Goal: Task Accomplishment & Management: Use online tool/utility

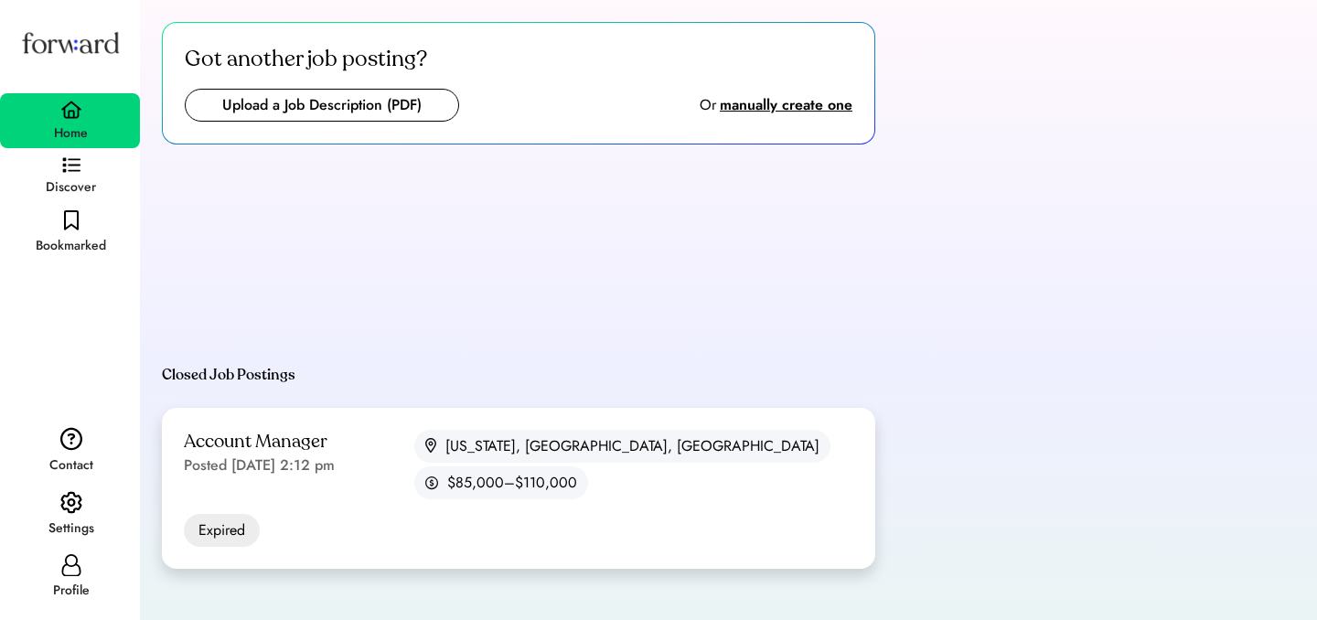
click at [294, 473] on div "Posted [DATE] 2:12 pm" at bounding box center [259, 465] width 151 height 22
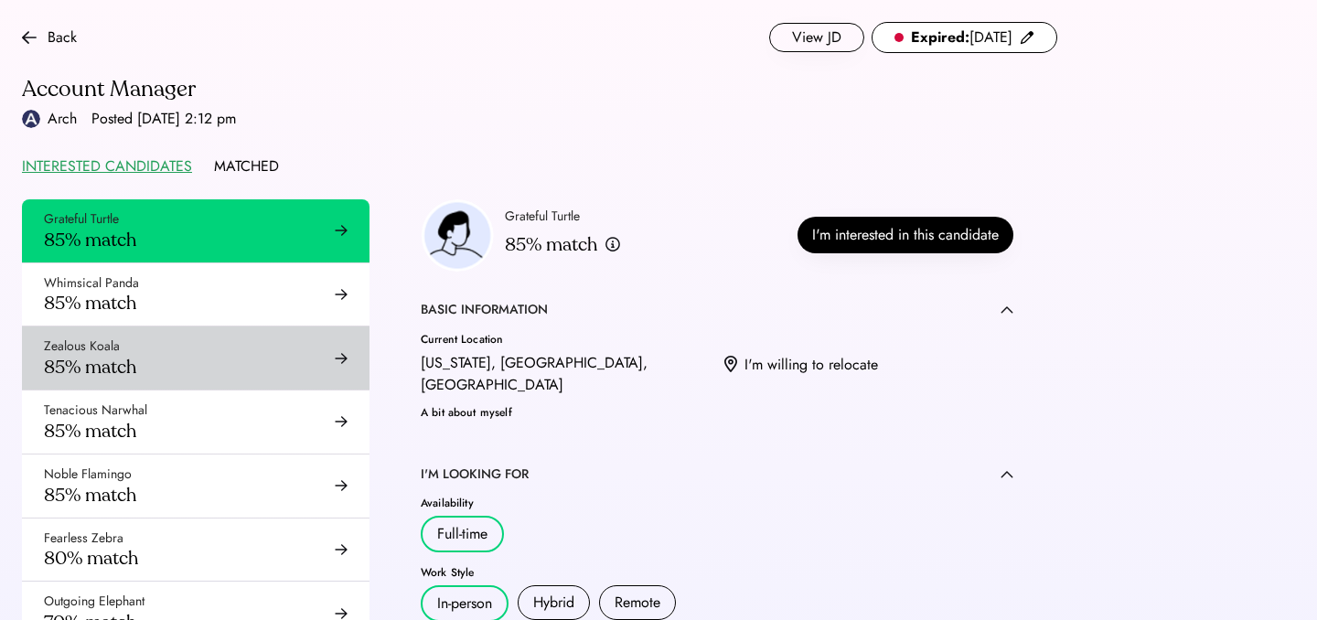
click at [202, 367] on div "Zealous Koala 85% match" at bounding box center [195, 357] width 347 height 63
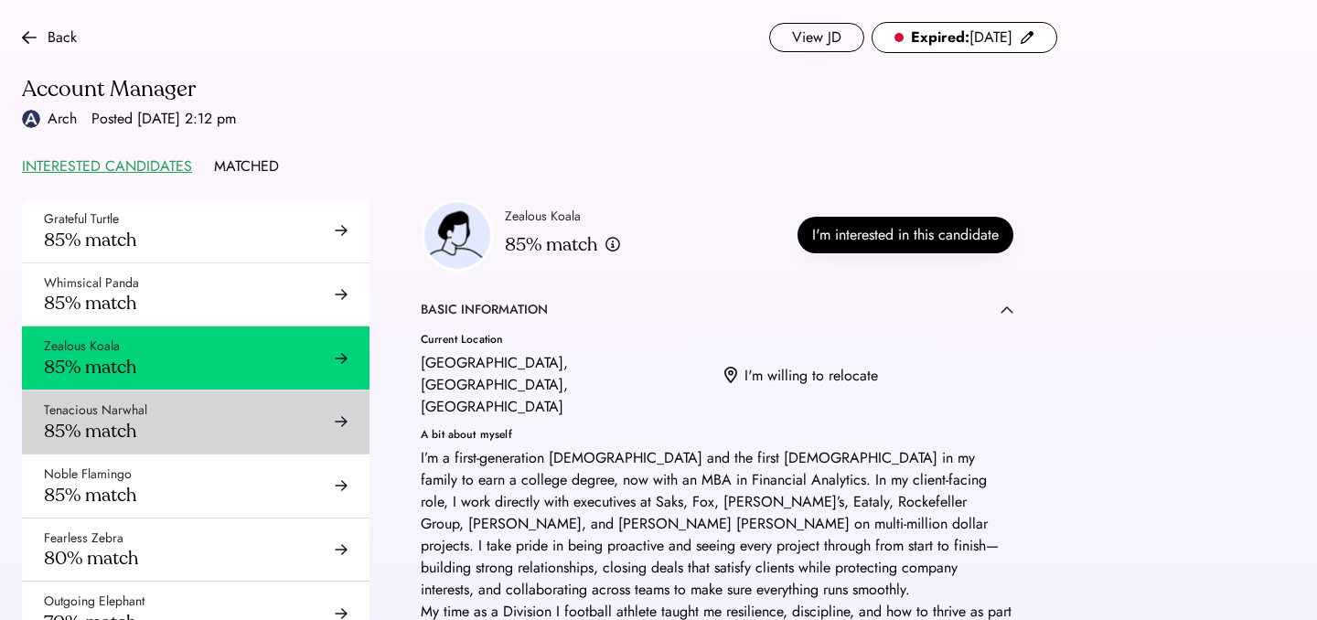
click at [204, 448] on div "Tenacious Narwhal 85% match" at bounding box center [195, 421] width 347 height 63
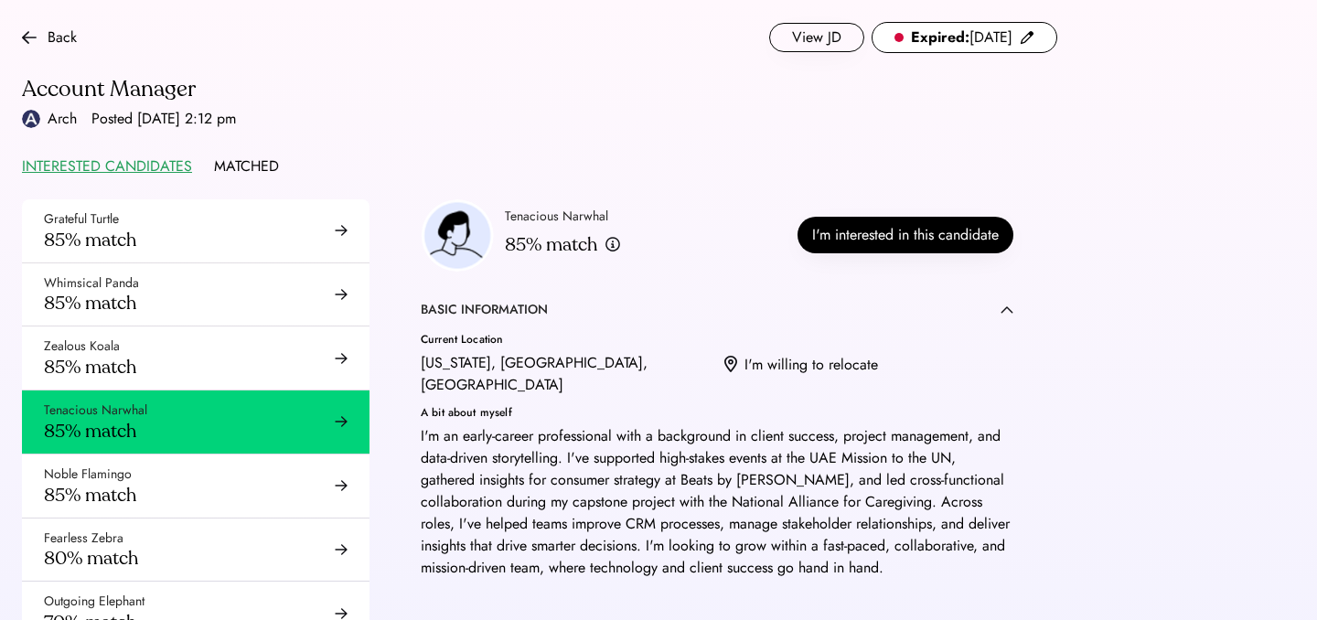
click at [243, 176] on div "MATCHED" at bounding box center [246, 166] width 65 height 22
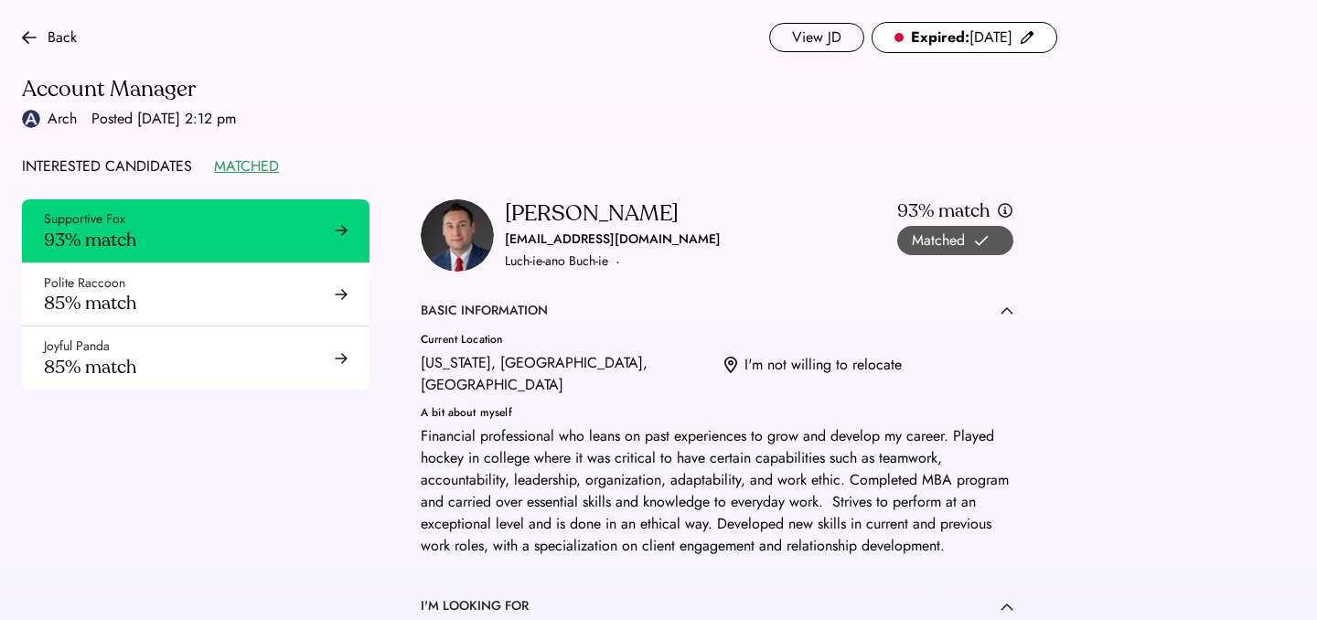
click at [228, 264] on div "Polite Raccoon 85% match" at bounding box center [195, 294] width 347 height 63
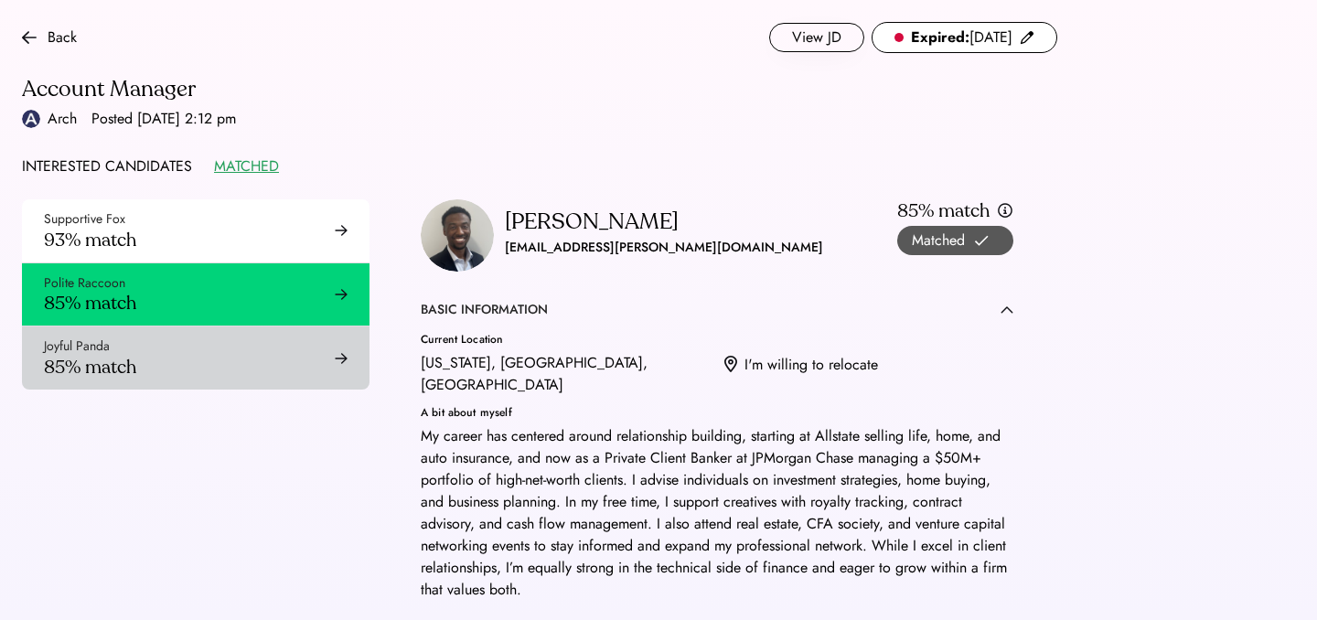
click at [222, 358] on div "Joyful Panda 85% match" at bounding box center [195, 357] width 347 height 63
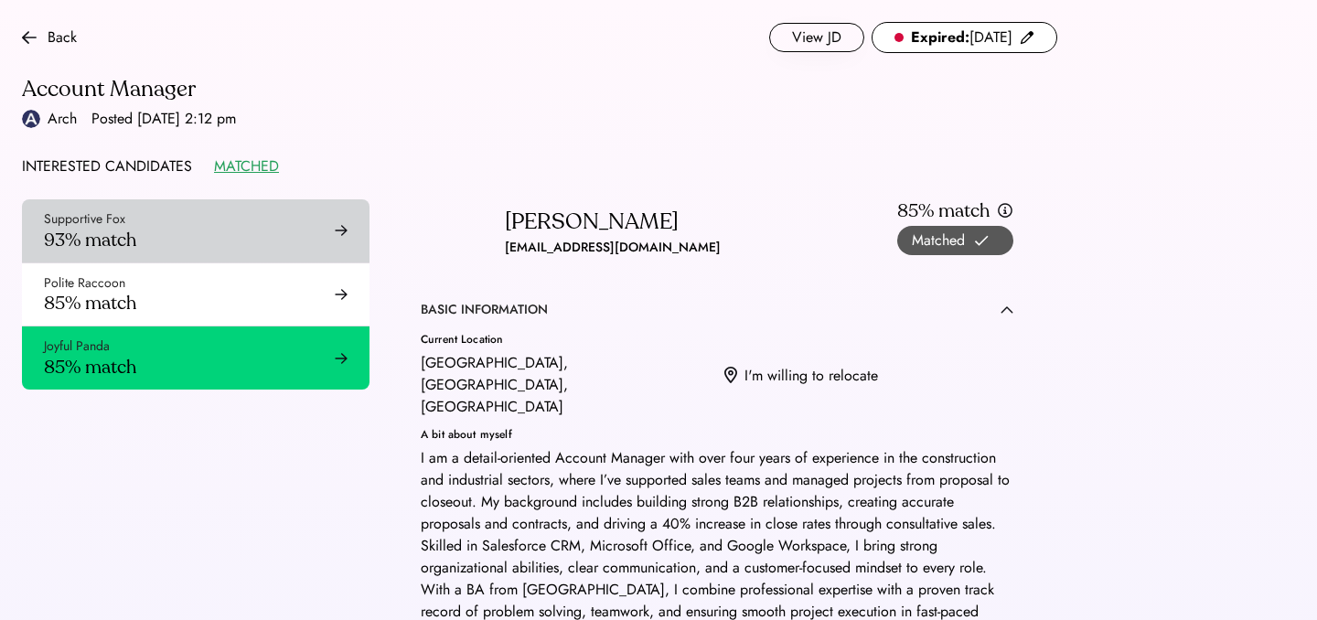
click at [222, 240] on div "Supportive Fox 93% match" at bounding box center [195, 230] width 347 height 63
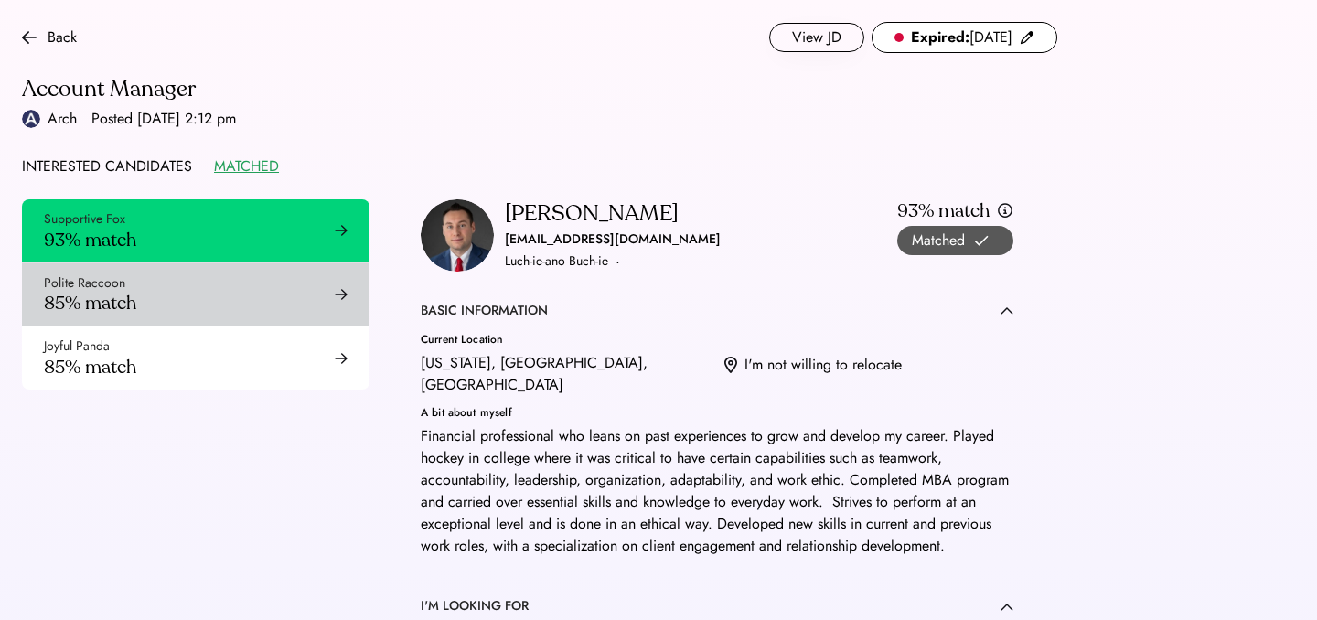
click at [260, 283] on div "Polite Raccoon 85% match" at bounding box center [195, 294] width 347 height 63
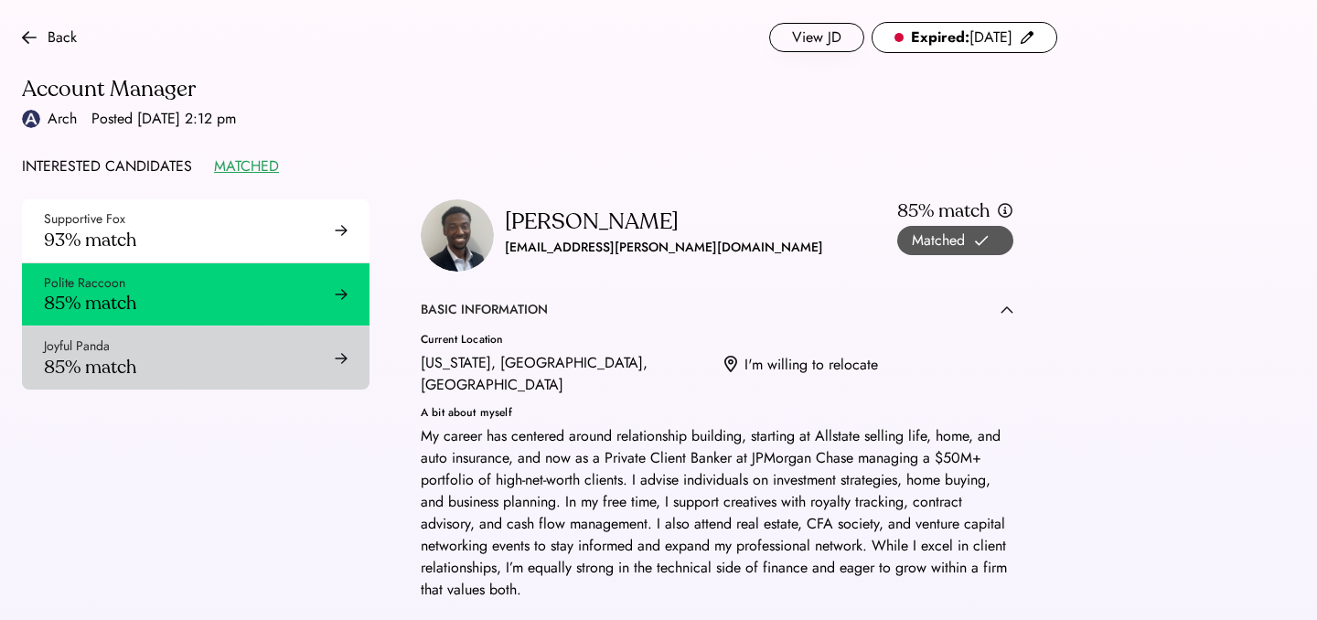
click at [240, 353] on div "Joyful Panda 85% match" at bounding box center [195, 357] width 347 height 63
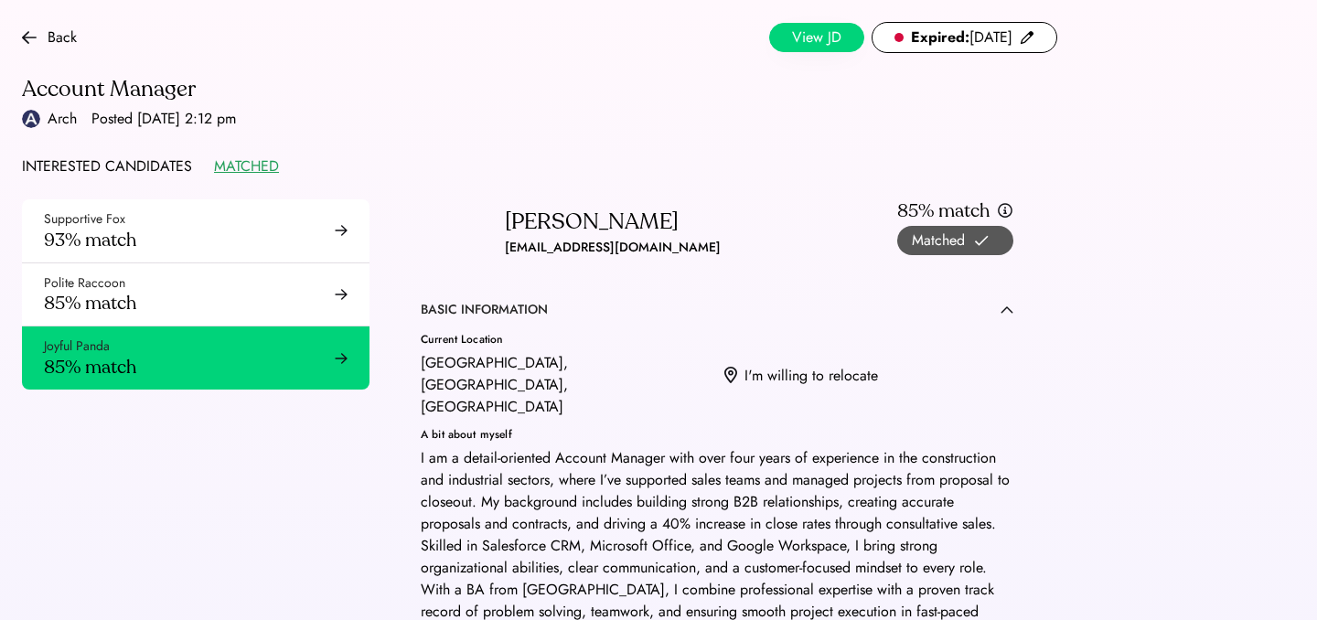
click at [793, 27] on button "View JD" at bounding box center [816, 37] width 95 height 29
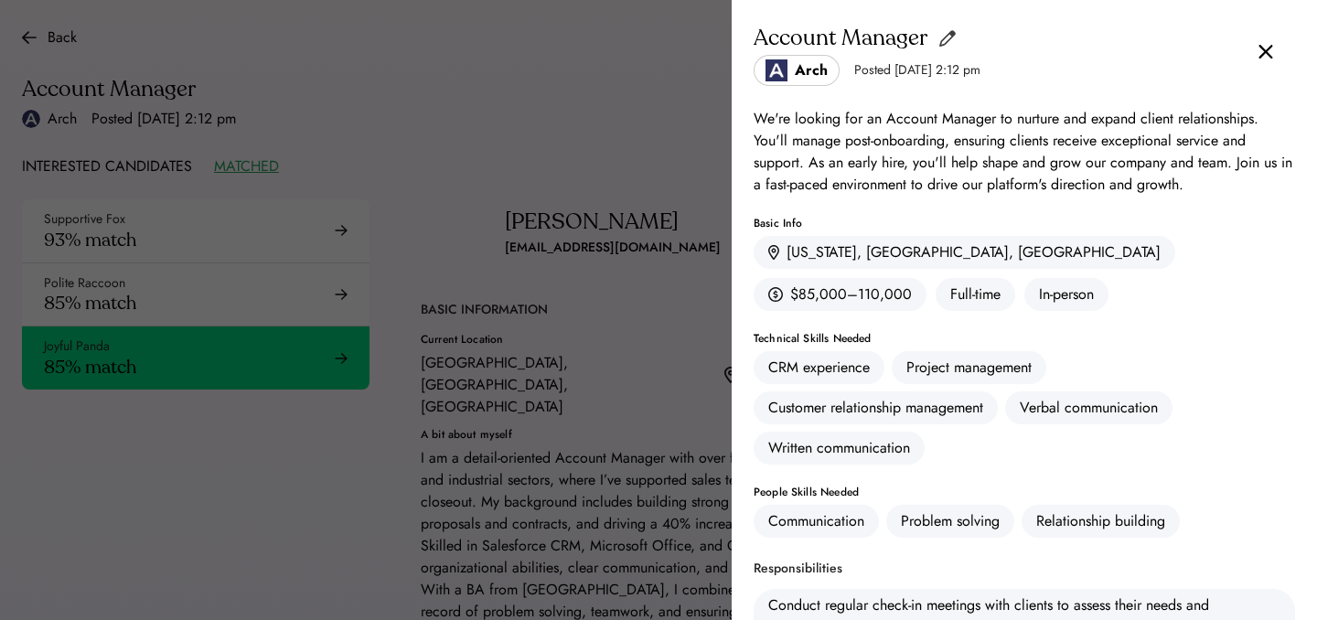
click at [950, 45] on img at bounding box center [947, 38] width 18 height 22
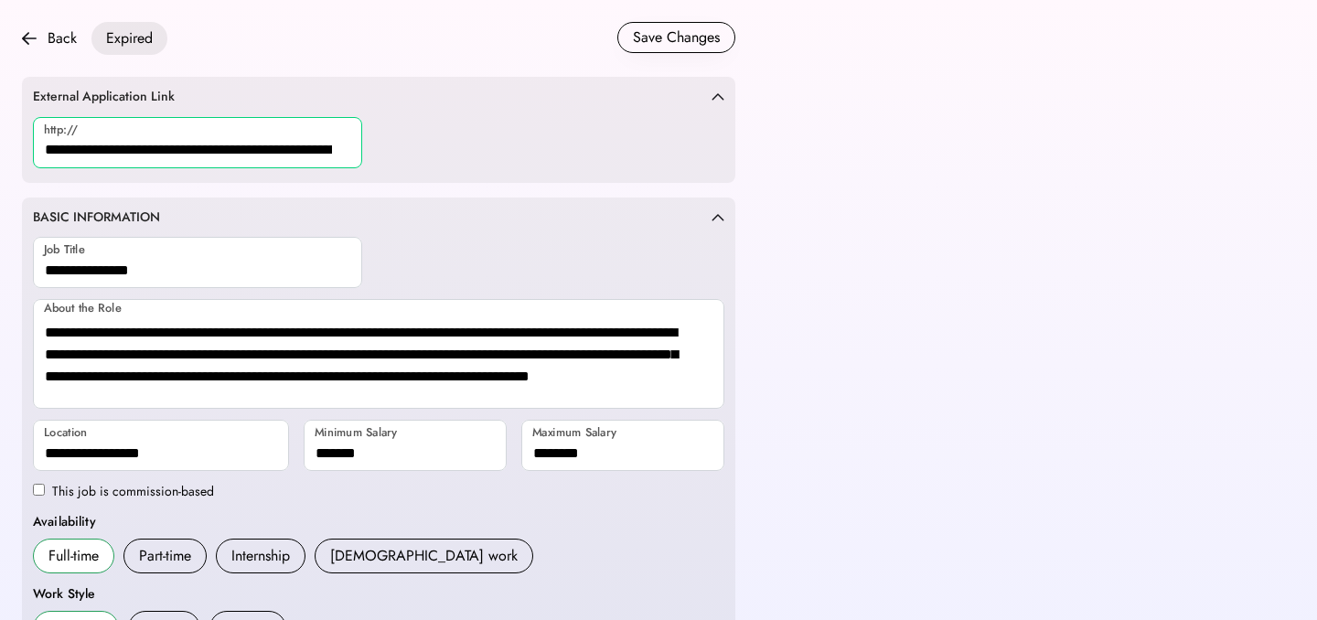
click at [213, 144] on input "input" at bounding box center [197, 142] width 329 height 51
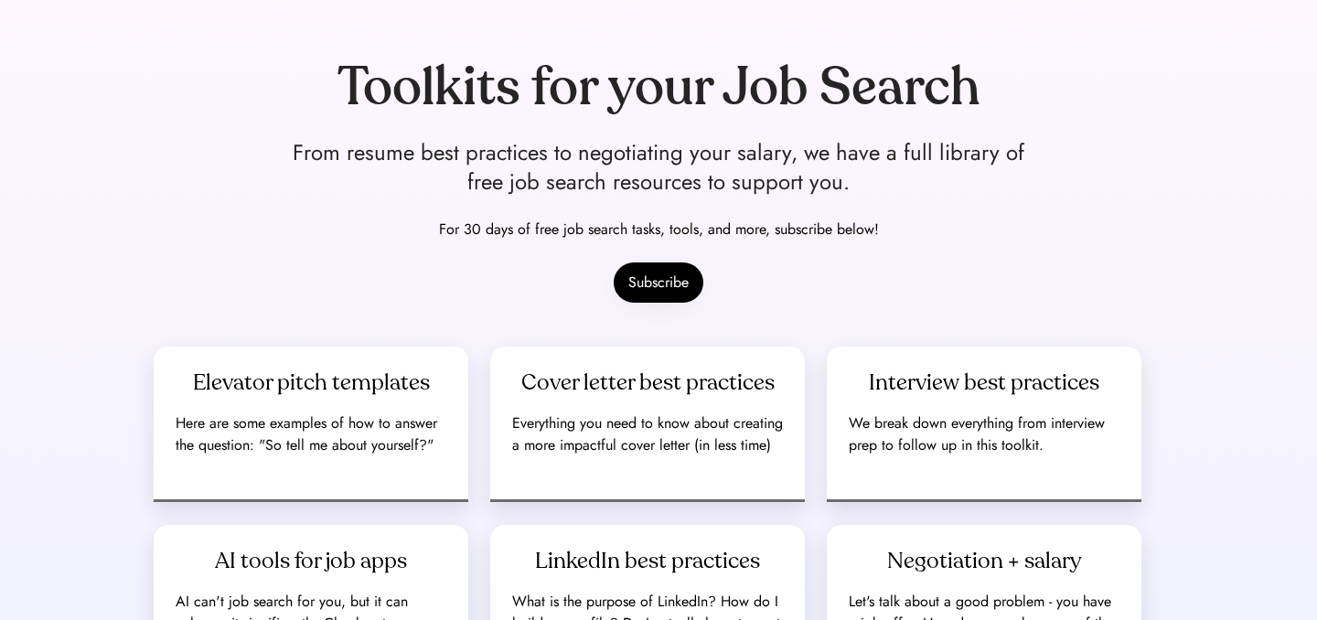
scroll to position [277, 0]
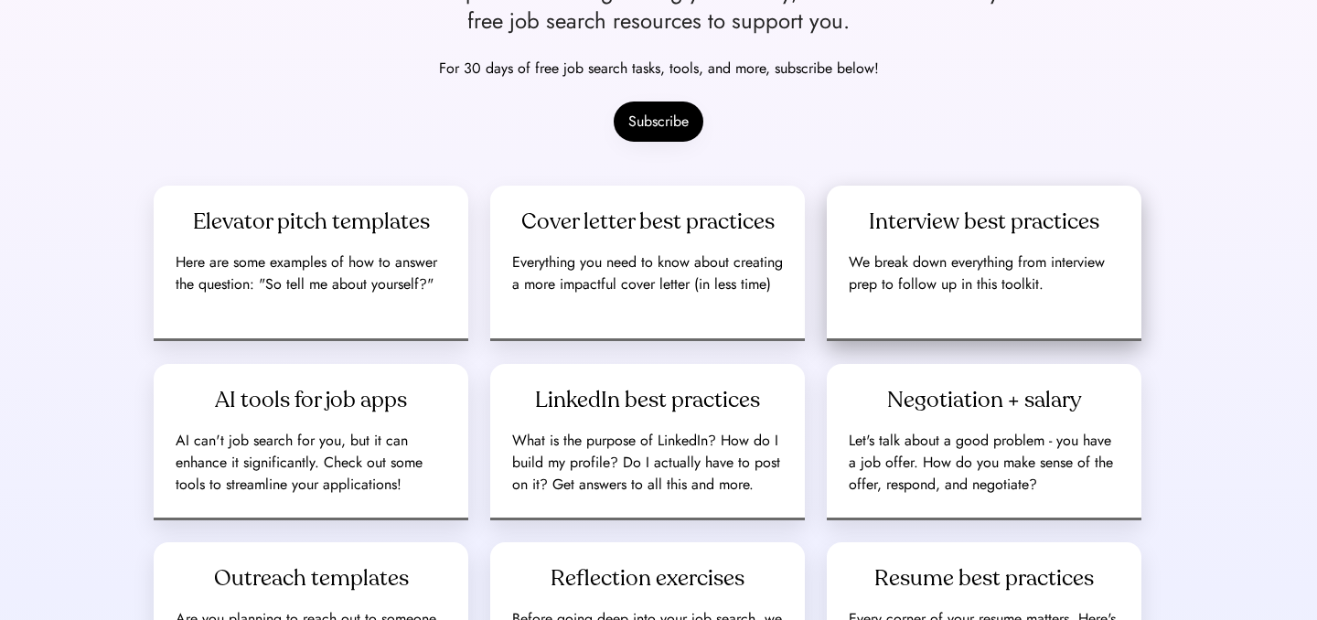
click at [865, 282] on div "We break down everything from interview prep to follow up in this toolkit." at bounding box center [984, 273] width 271 height 44
